Goal: Task Accomplishment & Management: Use online tool/utility

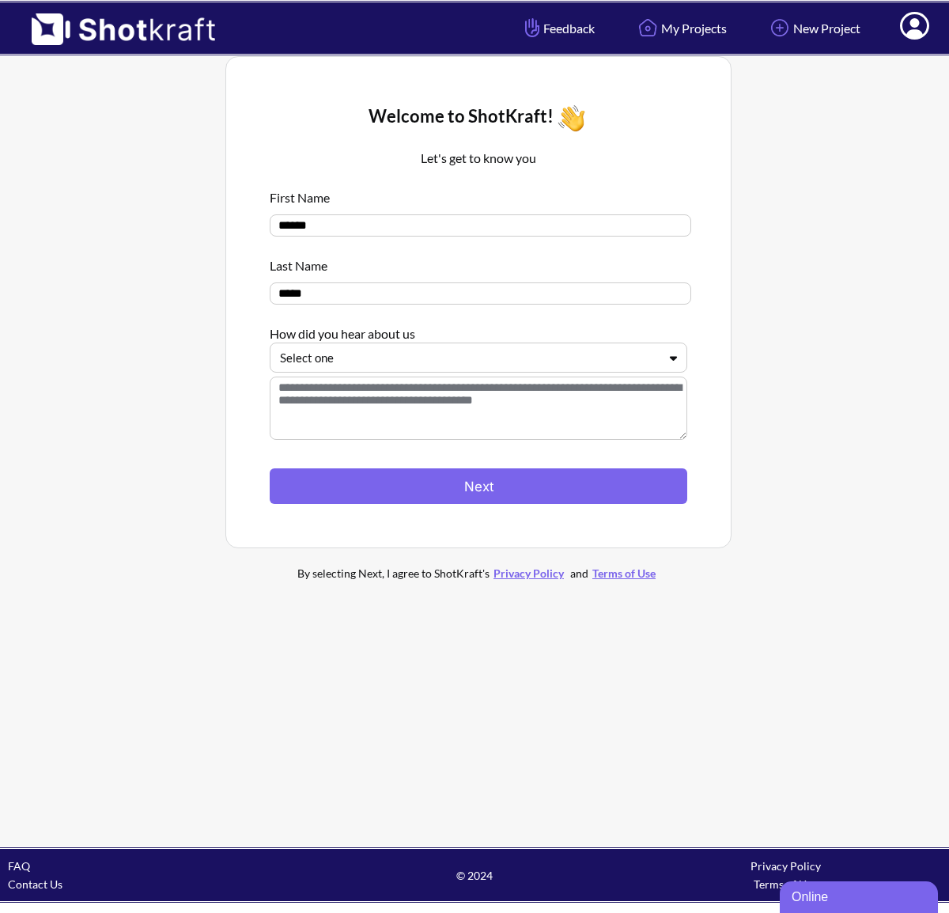
click at [672, 361] on icon at bounding box center [673, 358] width 7 height 5
click at [673, 360] on icon at bounding box center [673, 358] width 7 height 5
click at [672, 361] on icon at bounding box center [673, 358] width 7 height 5
click at [674, 360] on icon at bounding box center [673, 358] width 7 height 5
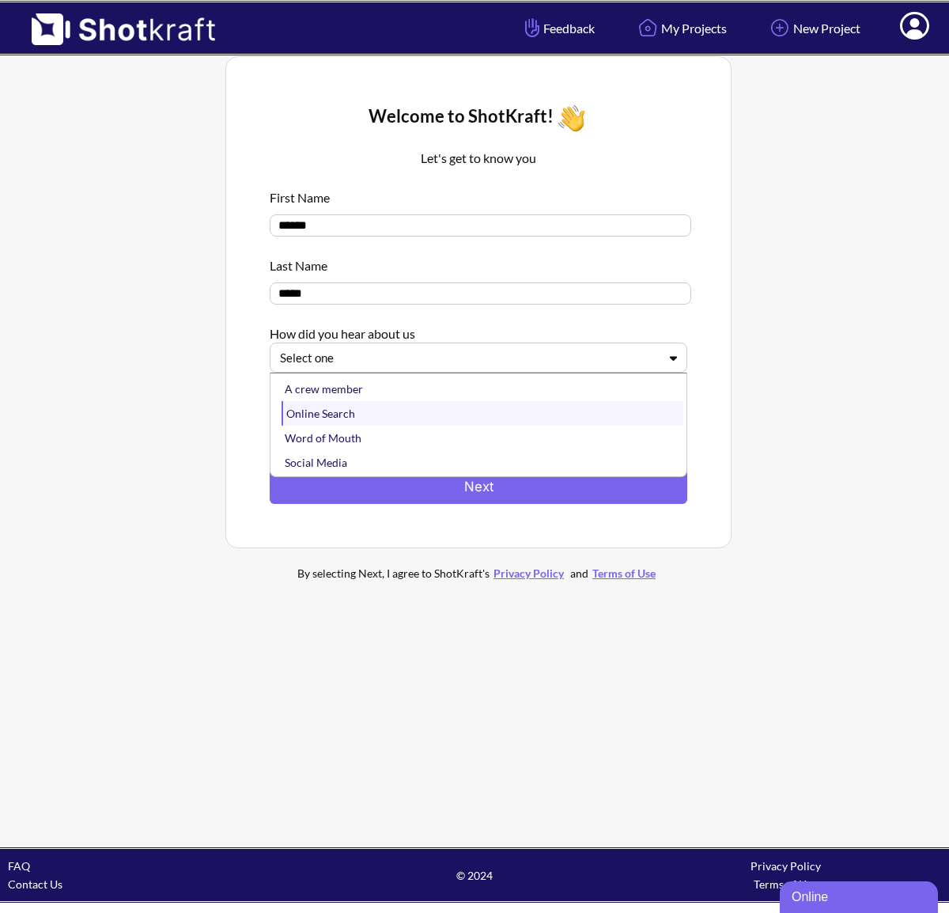
click at [428, 421] on div "Online Search" at bounding box center [483, 413] width 402 height 25
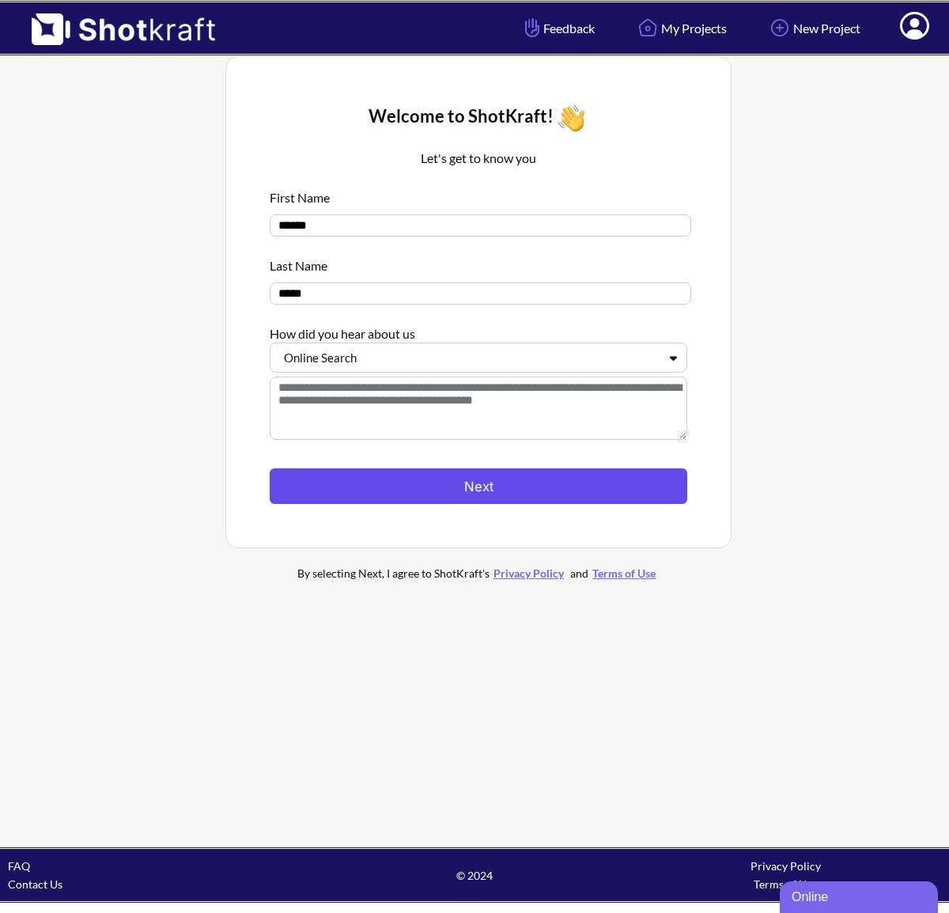
click at [492, 492] on button "Next" at bounding box center [479, 486] width 418 height 36
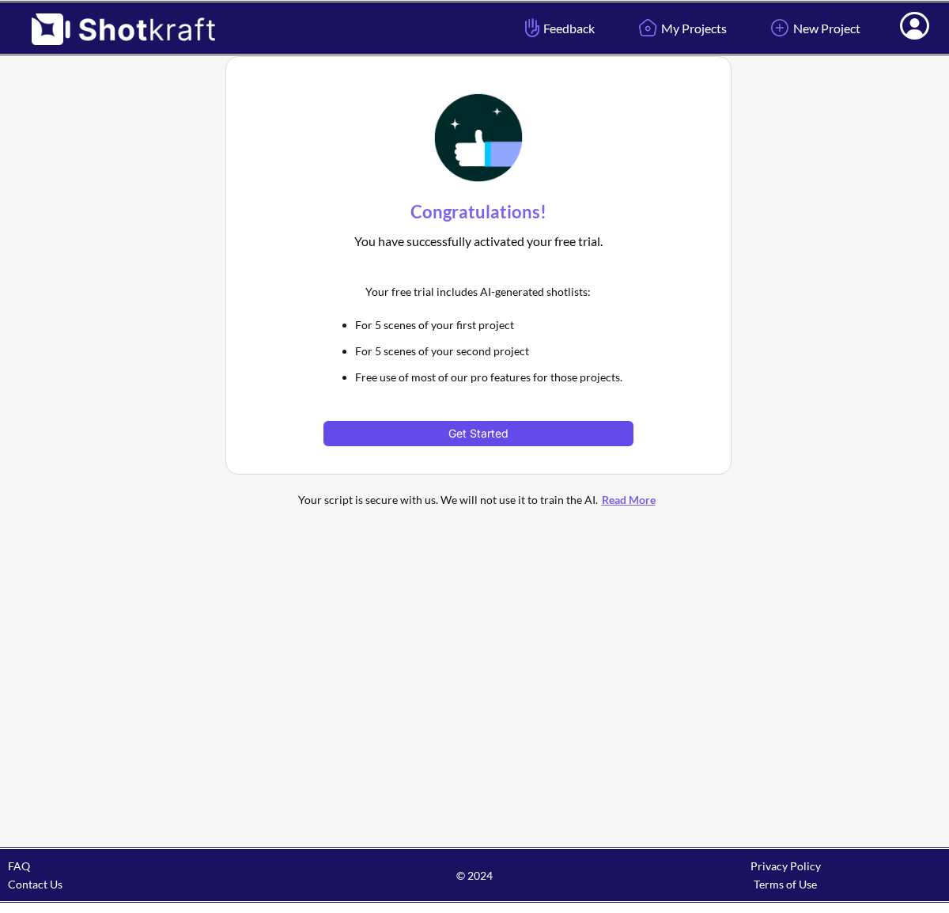
click at [498, 435] on button "Get Started" at bounding box center [478, 433] width 309 height 25
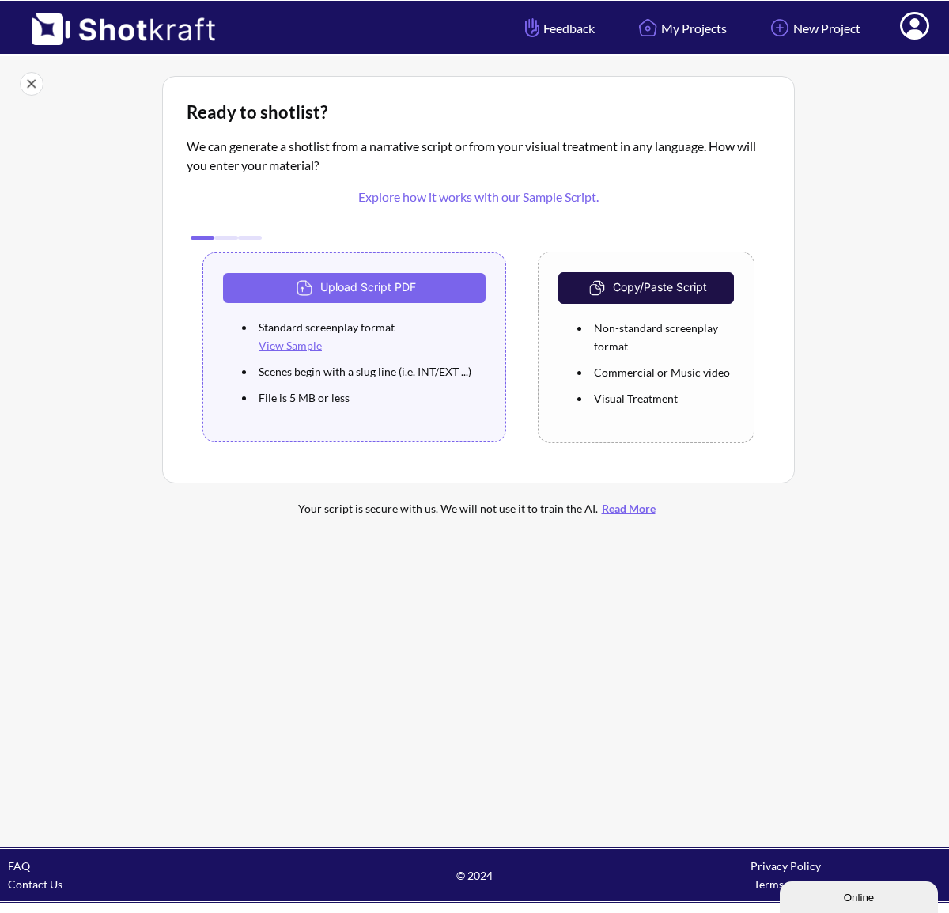
click at [134, 33] on img at bounding box center [115, 23] width 231 height 43
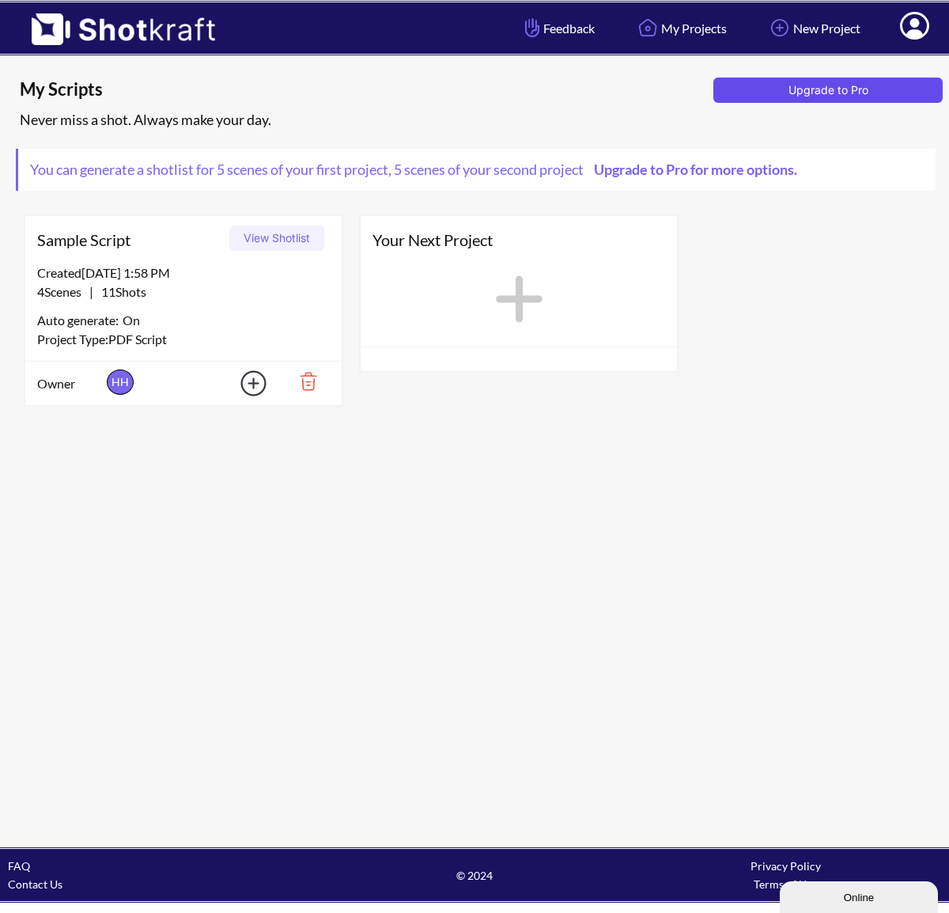
click at [765, 94] on button "Upgrade to Pro" at bounding box center [828, 90] width 229 height 25
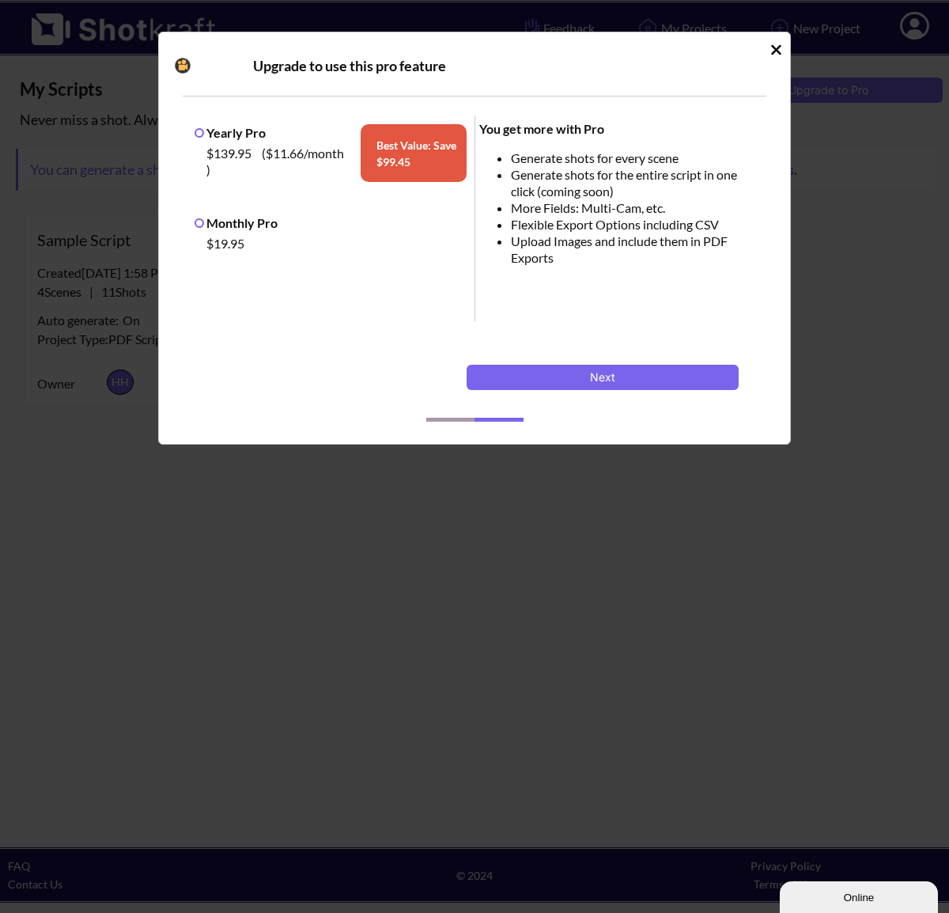
click at [778, 51] on icon "Idle Modal" at bounding box center [776, 49] width 10 height 10
